Goal: Communication & Community: Answer question/provide support

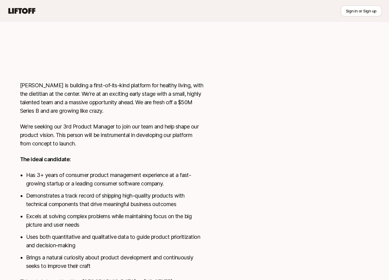
scroll to position [251, 0]
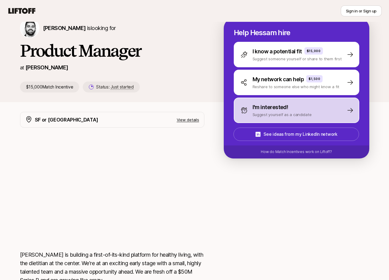
click at [263, 116] on p "Suggest yourself as a candidate" at bounding box center [282, 115] width 59 height 6
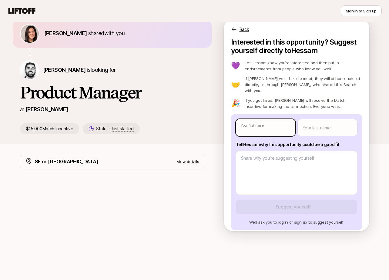
type textarea "x"
click at [274, 122] on body "New to Liftoff? See how it works Sign in or Sign up Sign in or Sign up [PERSON_…" at bounding box center [194, 112] width 389 height 280
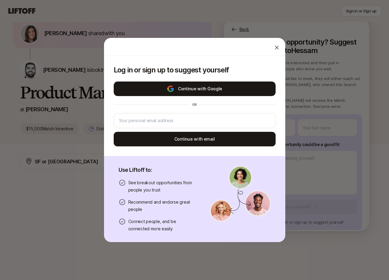
click at [189, 90] on button "Continue with Google" at bounding box center [195, 89] width 162 height 15
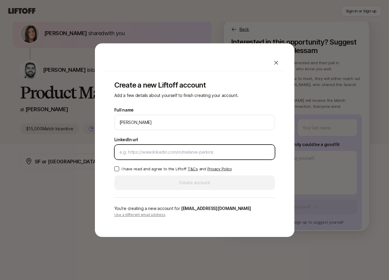
paste input "[URL][DOMAIN_NAME]"
type input "[URL][DOMAIN_NAME]"
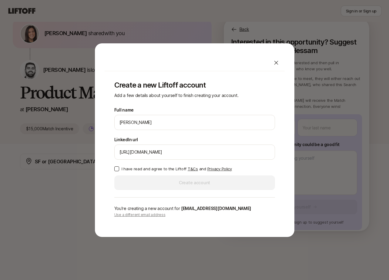
click at [112, 166] on div "Create a new Liftoff account Add a few details about yourself to finish creatin…" at bounding box center [195, 149] width 180 height 156
click at [116, 167] on button "I have read and agree to the Liftoff T&Cs and Privacy Policy" at bounding box center [116, 168] width 5 height 5
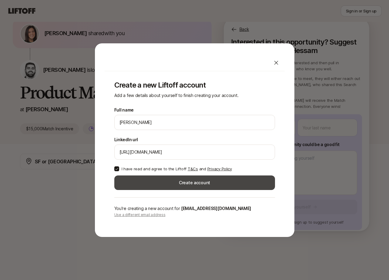
click at [157, 184] on button "Create account" at bounding box center [194, 183] width 161 height 15
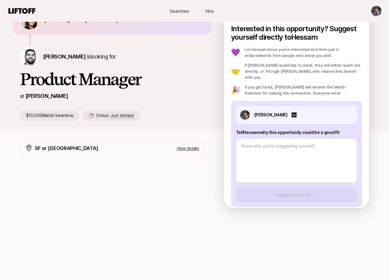
scroll to position [39, 0]
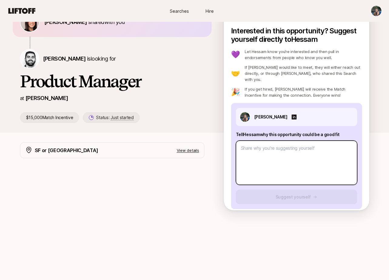
click at [272, 150] on textarea at bounding box center [296, 163] width 121 height 44
type textarea "x"
type textarea "H"
type textarea "x"
type textarea "He"
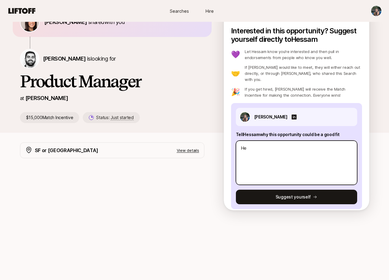
type textarea "x"
type textarea "Hey"
type textarea "x"
type textarea "Hey"
type textarea "x"
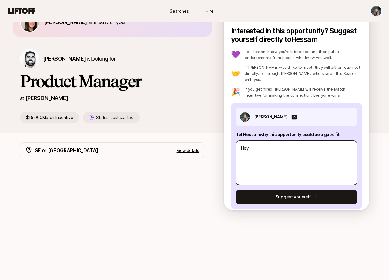
type textarea "Hey H"
type textarea "x"
type textarea "Hey He"
type textarea "x"
type textarea "Hey Hes"
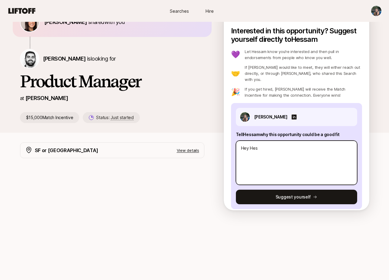
type textarea "x"
type textarea "Hey [PERSON_NAME]"
type textarea "x"
type textarea "Hey [PERSON_NAME]"
type textarea "x"
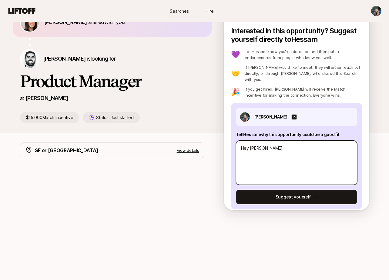
type textarea "Hey [PERSON_NAME]"
type textarea "x"
type textarea "Hey [PERSON_NAME]!"
type textarea "x"
type textarea "Hey [PERSON_NAME]!"
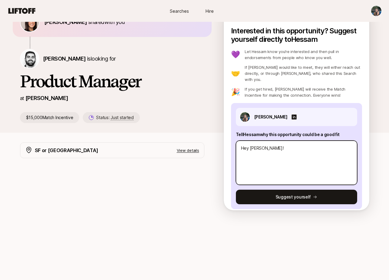
type textarea "x"
type textarea "Hey [PERSON_NAME]! R"
type textarea "x"
type textarea "Hey [PERSON_NAME]! Re"
type textarea "x"
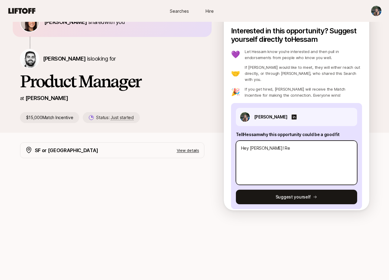
type textarea "Hey [PERSON_NAME]! Rea"
type textarea "x"
type textarea "Hey [PERSON_NAME]! Reac"
type textarea "x"
type textarea "Hey [PERSON_NAME]! Reach"
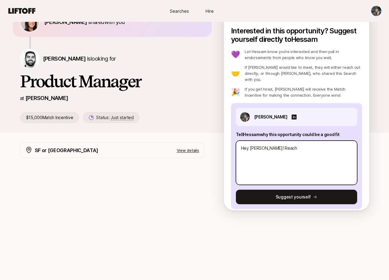
type textarea "x"
type textarea "Hey [PERSON_NAME]! Reachi"
type textarea "x"
type textarea "Hey [PERSON_NAME]! Reachin"
type textarea "x"
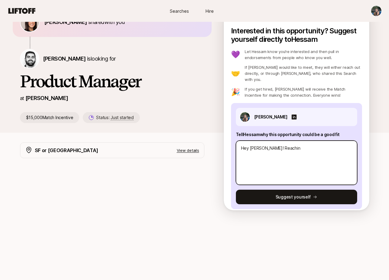
type textarea "Hey [PERSON_NAME]! Reaching"
type textarea "x"
type textarea "Hey [PERSON_NAME]! Reaching"
type textarea "x"
type textarea "Hey [PERSON_NAME]! Reaching o"
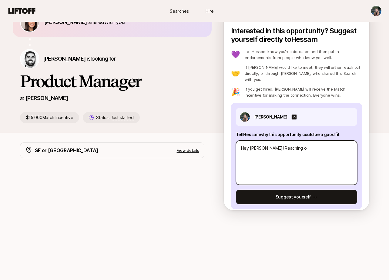
type textarea "x"
type textarea "Hey [PERSON_NAME]! Reaching ou"
type textarea "x"
type textarea "Hey [PERSON_NAME]! Reaching our"
type textarea "x"
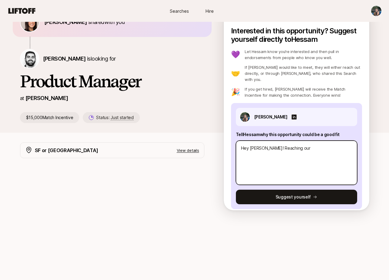
type textarea "Hey [PERSON_NAME]! Reaching our"
type textarea "x"
type textarea "Hey [PERSON_NAME]! Reaching our a"
type textarea "x"
type textarea "Hey [PERSON_NAME]! Reaching our as"
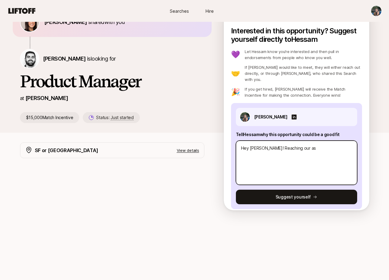
type textarea "x"
type textarea "Hey [PERSON_NAME]! Reaching our as"
type textarea "x"
type textarea "Hey [PERSON_NAME]! Reaching our as I"
type textarea "x"
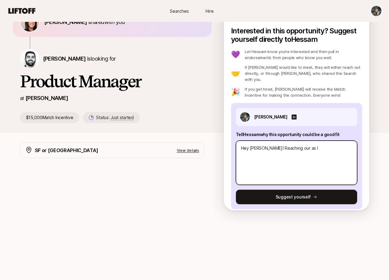
type textarea "Hey [PERSON_NAME]! Reaching our as I"
type textarea "x"
type textarea "Hey [PERSON_NAME]! Reaching our as I a"
type textarea "x"
type textarea "Hey [PERSON_NAME]! Reaching our as I am"
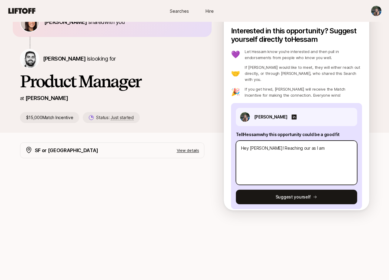
type textarea "x"
type textarea "Hey [PERSON_NAME]! Reaching our as I am"
type textarea "x"
type textarea "Hey [PERSON_NAME]! Reaching our as I"
type textarea "x"
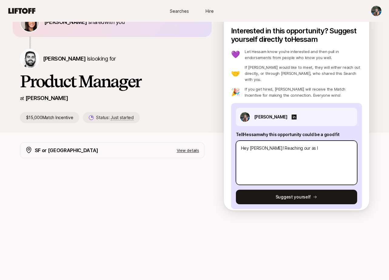
type textarea "Hey [PERSON_NAME]! Reaching our as"
type textarea "x"
type textarea "Hey [PERSON_NAME]! Reaching our"
type textarea "x"
type textarea "Hey [PERSON_NAME]! Reaching our"
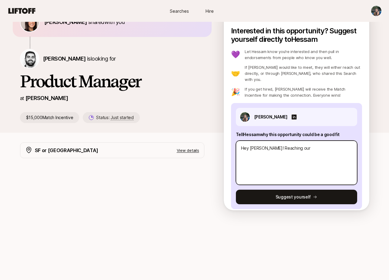
type textarea "x"
type textarea "Hey [PERSON_NAME]! Reaching ou"
type textarea "x"
type textarea "Hey [PERSON_NAME]! Reaching out"
type textarea "x"
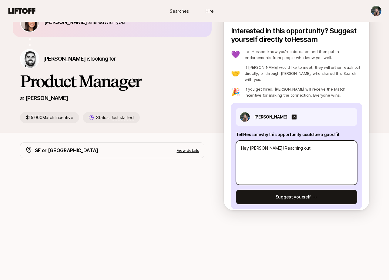
type textarea "Hey [PERSON_NAME]! Reaching out"
type textarea "x"
type textarea "Hey [PERSON_NAME]! Reaching out a"
type textarea "x"
type textarea "Hey [PERSON_NAME]! Reaching out ab"
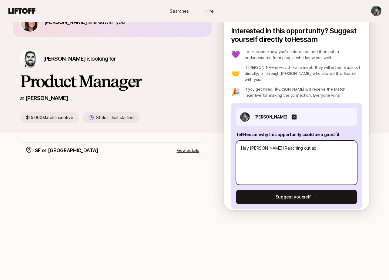
type textarea "x"
type textarea "Hey [PERSON_NAME]! Reaching out abo"
type textarea "x"
type textarea "Hey [PERSON_NAME]! Reaching out abou"
type textarea "x"
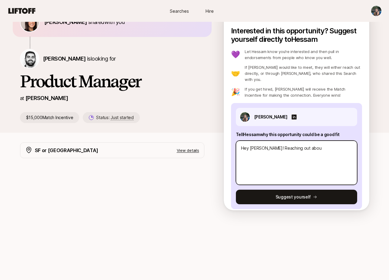
type textarea "Hey [PERSON_NAME]! Reaching out about"
type textarea "x"
type textarea "Hey [PERSON_NAME]! Reaching out about"
type textarea "x"
type textarea "Hey [PERSON_NAME]! Reaching out about t"
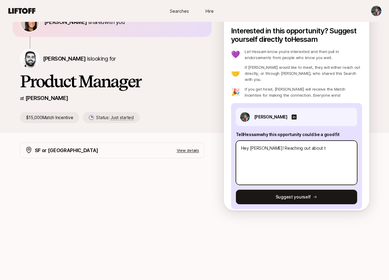
type textarea "x"
type textarea "Hey [PERSON_NAME]! Reaching out about th"
type textarea "x"
type textarea "Hey [PERSON_NAME]! Reaching out about the"
type textarea "x"
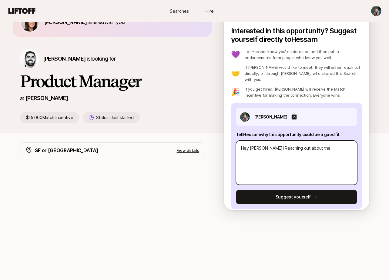
type textarea "Hey [PERSON_NAME]! Reaching out about the"
type textarea "x"
type textarea "Hey [PERSON_NAME]! Reaching out about the r"
type textarea "x"
type textarea "Hey [PERSON_NAME]! Reaching out about the ro"
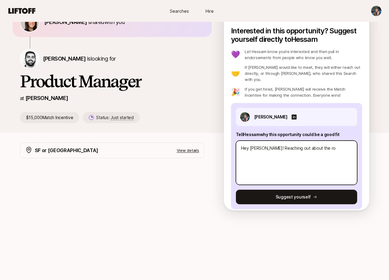
type textarea "x"
type textarea "Hey [PERSON_NAME]! Reaching out about the role"
type textarea "x"
type textarea "Hey [PERSON_NAME]! Reaching out about the role"
type textarea "x"
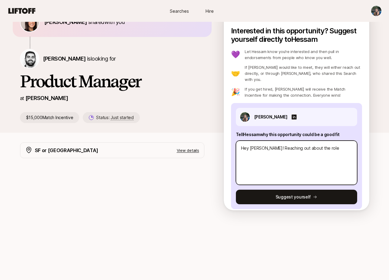
type textarea "Hey [PERSON_NAME]! Reaching out about the role a"
type textarea "x"
type textarea "Hey [PERSON_NAME]! Reaching out about the role at"
type textarea "x"
type textarea "Hey [PERSON_NAME]! Reaching out about the role at"
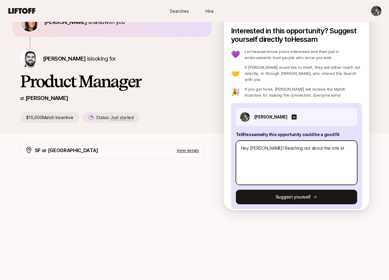
type textarea "x"
type textarea "Hey [PERSON_NAME]! Reaching out about the role at F"
type textarea "x"
type textarea "Hey [PERSON_NAME]! Reaching out about the role at Fa"
type textarea "x"
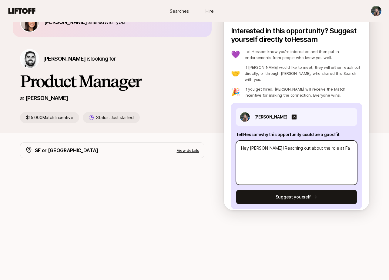
type textarea "Hey [PERSON_NAME]! Reaching out about the role at [PERSON_NAME]"
type textarea "x"
type textarea "Hey [PERSON_NAME]! Reaching out about the role at [PERSON_NAME]"
type textarea "x"
type textarea "Hey [PERSON_NAME]! Reaching out about the role at [PERSON_NAME] a"
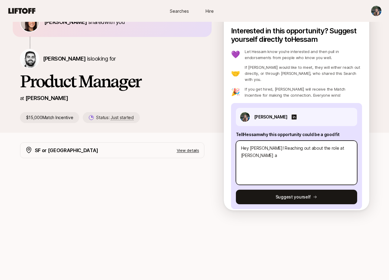
type textarea "x"
type textarea "Hey [PERSON_NAME]! Reaching out about the role at [PERSON_NAME] as"
type textarea "x"
type textarea "Hey [PERSON_NAME]! Reaching out about the role at [PERSON_NAME] as"
type textarea "x"
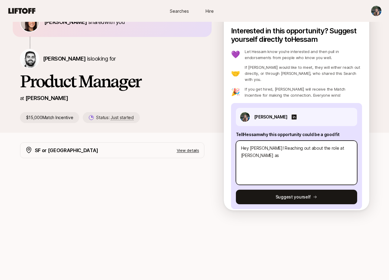
type textarea "Hey [PERSON_NAME]! Reaching out about the role at [PERSON_NAME] as u"
type textarea "x"
type textarea "Hey [PERSON_NAME]! Reaching out about the role at [PERSON_NAME] as"
type textarea "x"
type textarea "Hey [PERSON_NAME]! Reaching out about the role at [PERSON_NAME] as i"
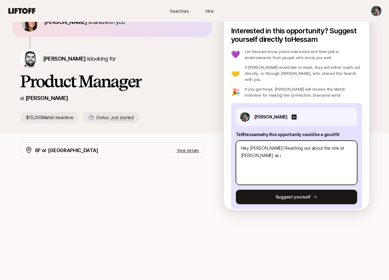
type textarea "x"
type textarea "Hey [PERSON_NAME]! Reaching out about the role at [PERSON_NAME] as i"
type textarea "x"
type textarea "Hey [PERSON_NAME]! Reaching out about the role at [PERSON_NAME] as i w"
type textarea "x"
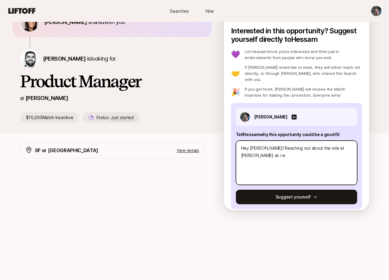
type textarea "Hey [PERSON_NAME]! Reaching out about the role at [PERSON_NAME] as i wo"
type textarea "x"
type textarea "Hey [PERSON_NAME]! Reaching out about the role at [PERSON_NAME] as i wou"
type textarea "x"
type textarea "Hey [PERSON_NAME]! Reaching out about the role at [PERSON_NAME] as i woul"
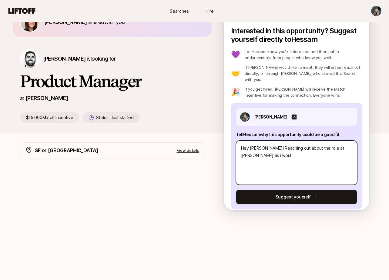
type textarea "x"
type textarea "Hey [PERSON_NAME]! Reaching out about the role at [PERSON_NAME] as i would"
type textarea "x"
type textarea "Hey [PERSON_NAME]! Reaching out about the role at [PERSON_NAME] as i would"
type textarea "x"
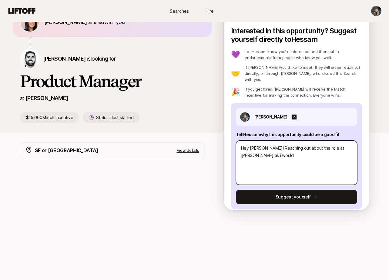
type textarea "Hey [PERSON_NAME]! Reaching out about the role at [PERSON_NAME] as i would l"
type textarea "x"
type textarea "Hey [PERSON_NAME]! Reaching out about the role at [PERSON_NAME] as i would lo"
type textarea "x"
type textarea "Hey [PERSON_NAME]! Reaching out about the role at [PERSON_NAME] as i would lov"
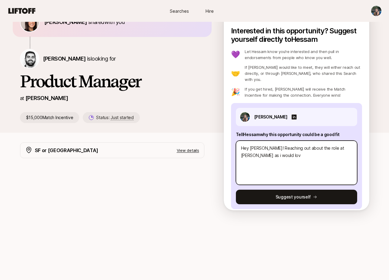
type textarea "x"
type textarea "Hey [PERSON_NAME]! Reaching out about the role at [PERSON_NAME] as i would love"
type textarea "x"
type textarea "Hey [PERSON_NAME]! Reaching out about the role at [PERSON_NAME] as i would love"
type textarea "x"
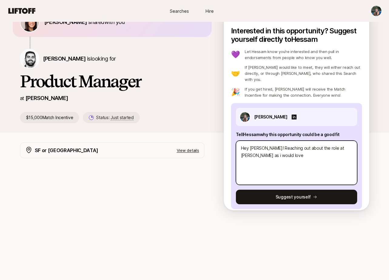
type textarea "Hey [PERSON_NAME]! Reaching out about the role at [PERSON_NAME] as i would love…"
type textarea "x"
type textarea "Hey [PERSON_NAME]! Reaching out about the role at [PERSON_NAME] as i would love…"
type textarea "x"
type textarea "Hey [PERSON_NAME]! Reaching out about the role at [PERSON_NAME] as i would love…"
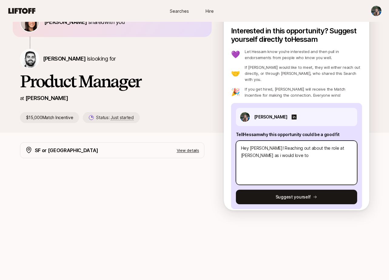
type textarea "x"
type textarea "Hey [PERSON_NAME]! Reaching out about the role at [PERSON_NAME] as i would love…"
type textarea "x"
type textarea "Hey [PERSON_NAME]! Reaching out about the role at [PERSON_NAME] as i would love…"
type textarea "x"
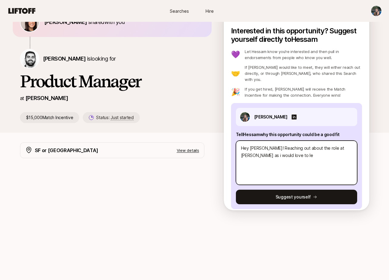
type textarea "Hey [PERSON_NAME]! Reaching out about the role at [PERSON_NAME] as i would love…"
type textarea "x"
type textarea "Hey [PERSON_NAME]! Reaching out about the role at [PERSON_NAME] as i would love…"
type textarea "x"
type textarea "Hey [PERSON_NAME]! Reaching out about the role at [PERSON_NAME] as i would love…"
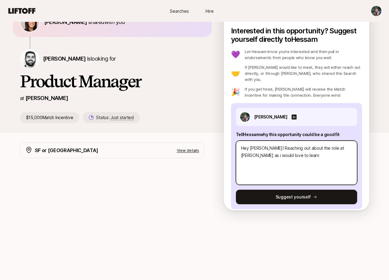
type textarea "x"
type textarea "Hey [PERSON_NAME]! Reaching out about the role at [PERSON_NAME] as i would love…"
type textarea "x"
type textarea "Hey [PERSON_NAME]! Reaching out about the role at [PERSON_NAME] as i would love…"
type textarea "x"
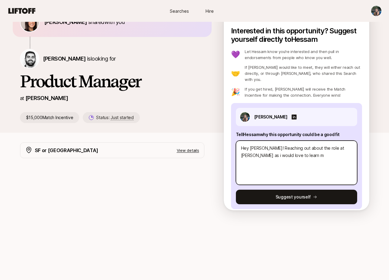
type textarea "Hey [PERSON_NAME]! Reaching out about the role at [PERSON_NAME] as i would love…"
type textarea "x"
type textarea "Hey [PERSON_NAME]! Reaching out about the role at [PERSON_NAME] as i would love…"
type textarea "x"
type textarea "Hey [PERSON_NAME]! Reaching out about the role at [PERSON_NAME] as i would love…"
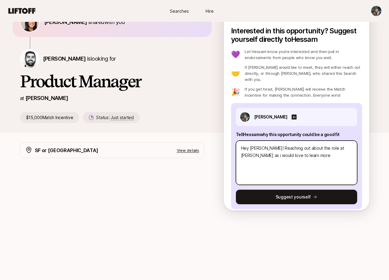
type textarea "x"
type textarea "Hey [PERSON_NAME]! Reaching out about the role at [PERSON_NAME] as i would love…"
type textarea "x"
type textarea "Hey [PERSON_NAME]! Reaching out about the role at [PERSON_NAME] as i would love…"
type textarea "x"
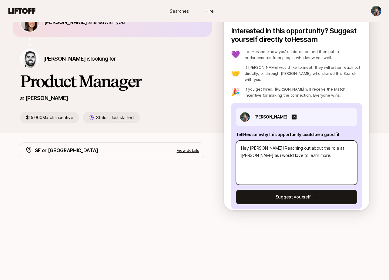
type textarea "Hey [PERSON_NAME]! Reaching out about the role at [PERSON_NAME] as i would love…"
type textarea "x"
type textarea "Hey [PERSON_NAME]! Reaching out about the role at [PERSON_NAME] as i would love…"
type textarea "x"
type textarea "Hey [PERSON_NAME]! Reaching out about the role at [PERSON_NAME] as i would love…"
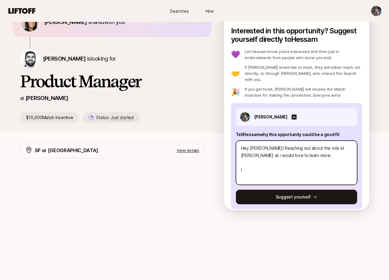
type textarea "x"
type textarea "Hey [PERSON_NAME]! Reaching out about the role at [PERSON_NAME] as i would love…"
type textarea "x"
type textarea "Hey [PERSON_NAME]! Reaching out about the role at [PERSON_NAME] as i would love…"
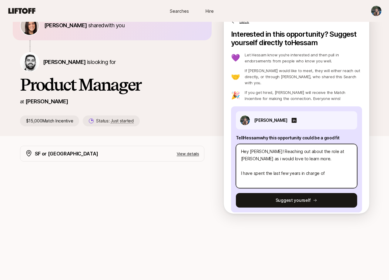
scroll to position [35, 0]
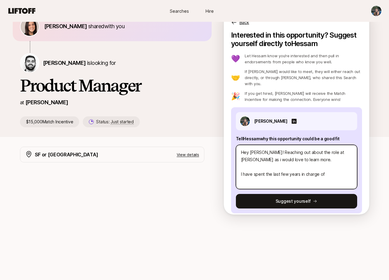
drag, startPoint x: 304, startPoint y: 169, endPoint x: 305, endPoint y: 172, distance: 3.2
click at [304, 169] on textarea "Hey [PERSON_NAME]! Reaching out about the role at [PERSON_NAME] as i would love…" at bounding box center [296, 167] width 121 height 44
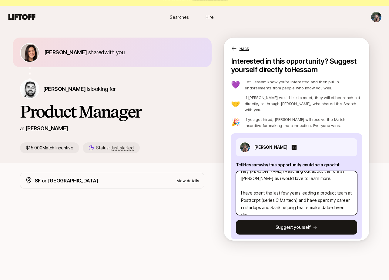
scroll to position [15, 0]
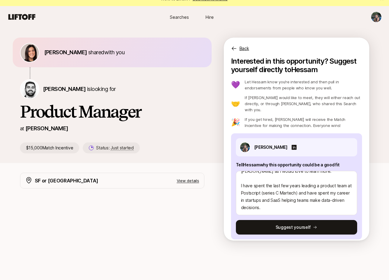
click at [182, 181] on p "View details" at bounding box center [188, 181] width 22 height 6
click at [183, 180] on p "Hide details" at bounding box center [189, 181] width 22 height 6
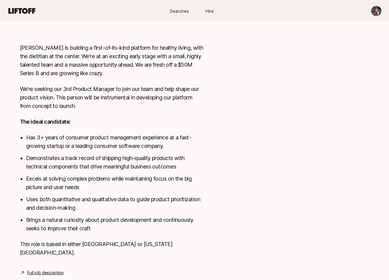
scroll to position [273, 0]
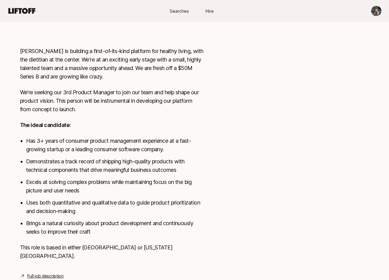
click at [49, 260] on link "Full job description" at bounding box center [45, 276] width 36 height 7
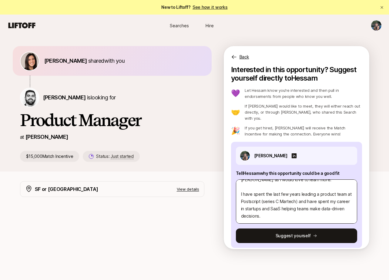
scroll to position [7, 0]
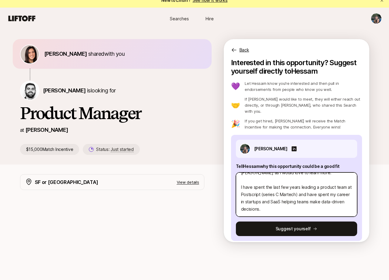
click at [318, 181] on textarea "Hey [PERSON_NAME]! Reaching out about the role at [PERSON_NAME] as i would love…" at bounding box center [296, 195] width 121 height 44
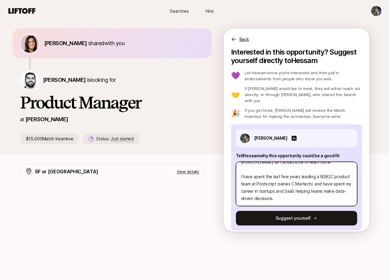
scroll to position [19, 0]
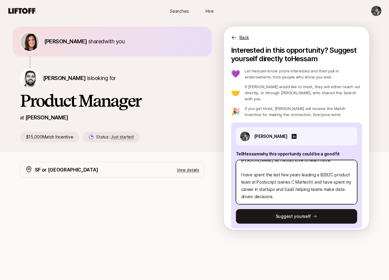
click at [308, 192] on textarea "Hey [PERSON_NAME]! Reaching out about the role at [PERSON_NAME] as i would love…" at bounding box center [296, 182] width 121 height 44
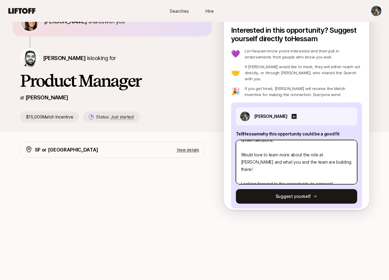
scroll to position [58, 0]
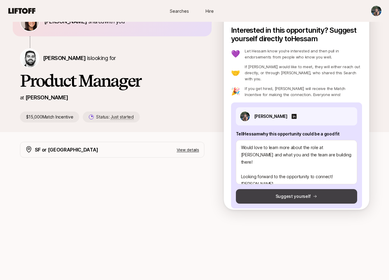
click at [316, 189] on button "Suggest yourself" at bounding box center [296, 196] width 121 height 15
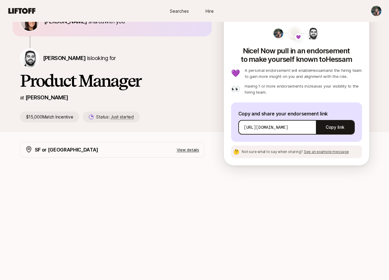
scroll to position [0, 0]
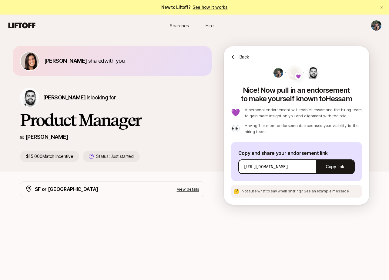
click at [28, 24] on icon at bounding box center [21, 25] width 29 height 8
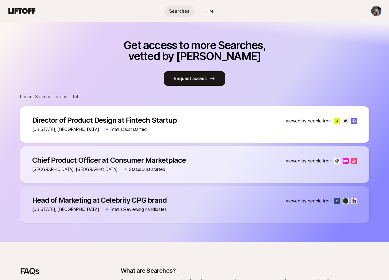
scroll to position [272, 0]
